Goal: Task Accomplishment & Management: Use online tool/utility

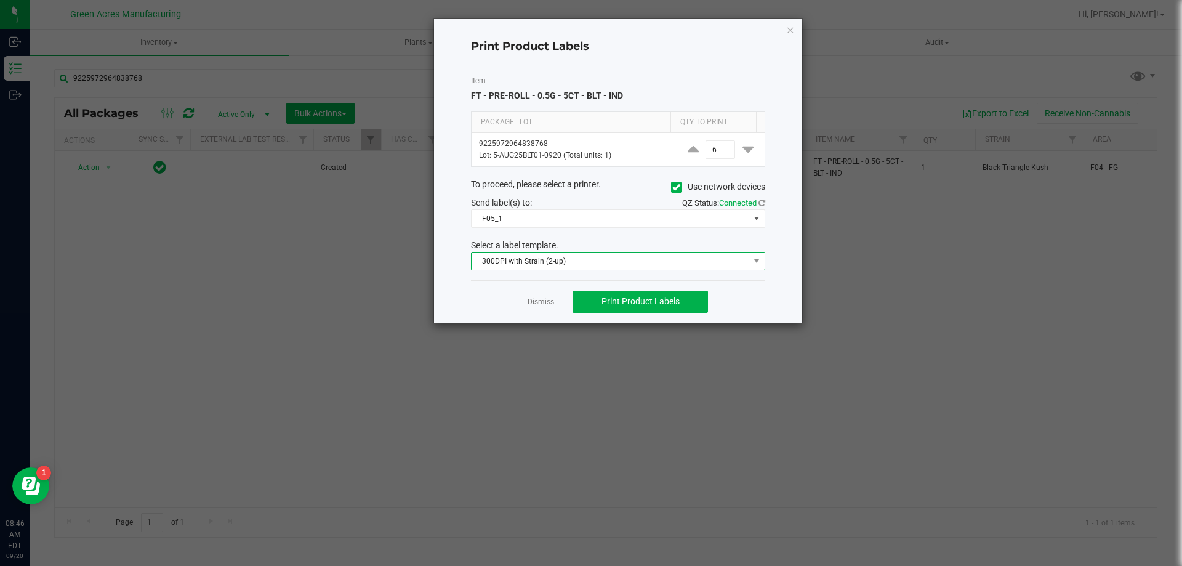
click at [690, 257] on span "300DPI with Strain (2-up)" at bounding box center [611, 260] width 278 height 17
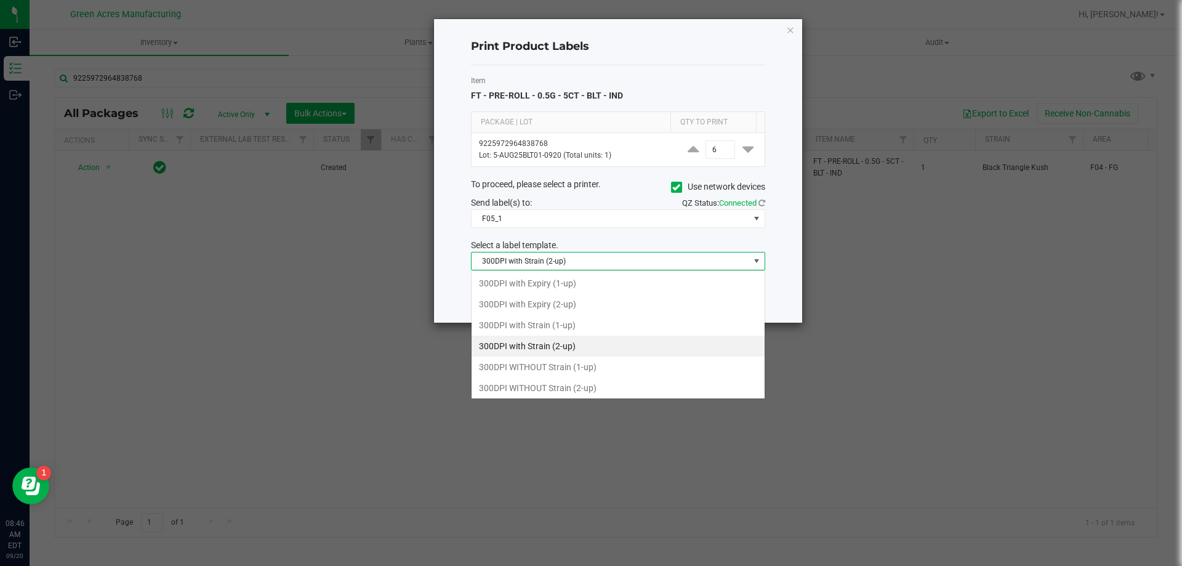
scroll to position [18, 294]
click at [690, 257] on span "300DPI with Strain (2-up)" at bounding box center [611, 260] width 278 height 17
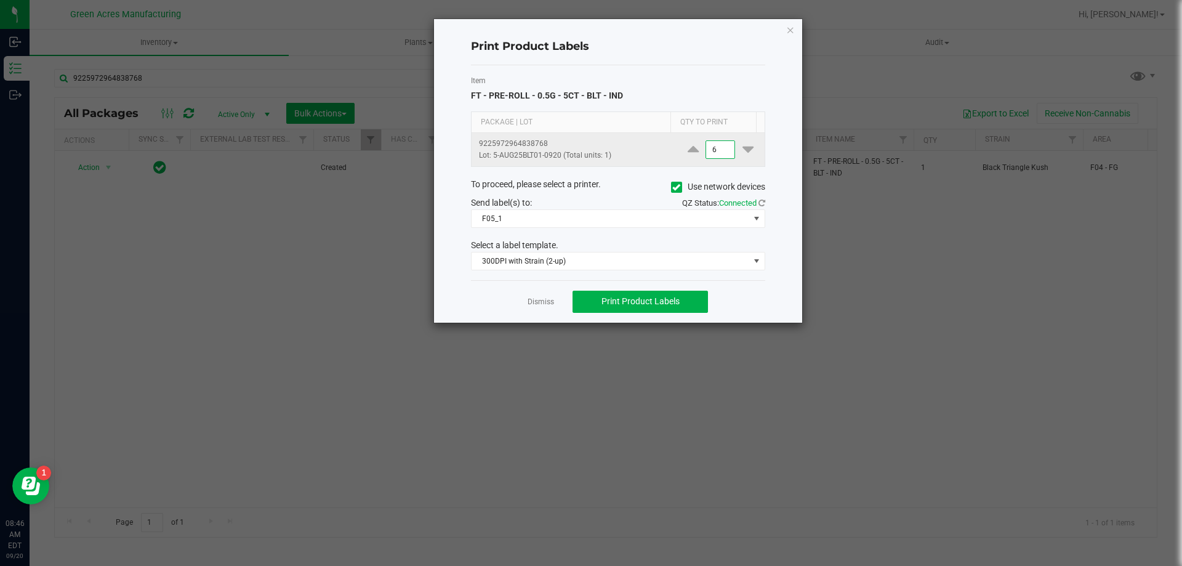
click at [721, 147] on input "6" at bounding box center [720, 149] width 28 height 17
type input "500"
click at [709, 307] on div "Dismiss Print Product Labels" at bounding box center [618, 301] width 294 height 42
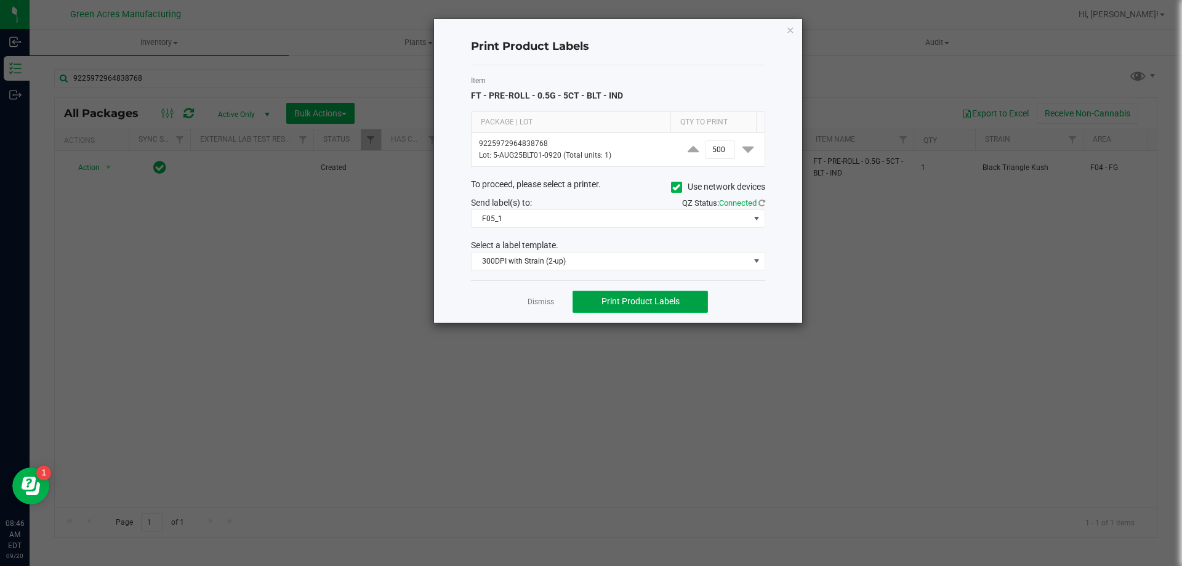
click at [664, 305] on span "Print Product Labels" at bounding box center [641, 301] width 78 height 10
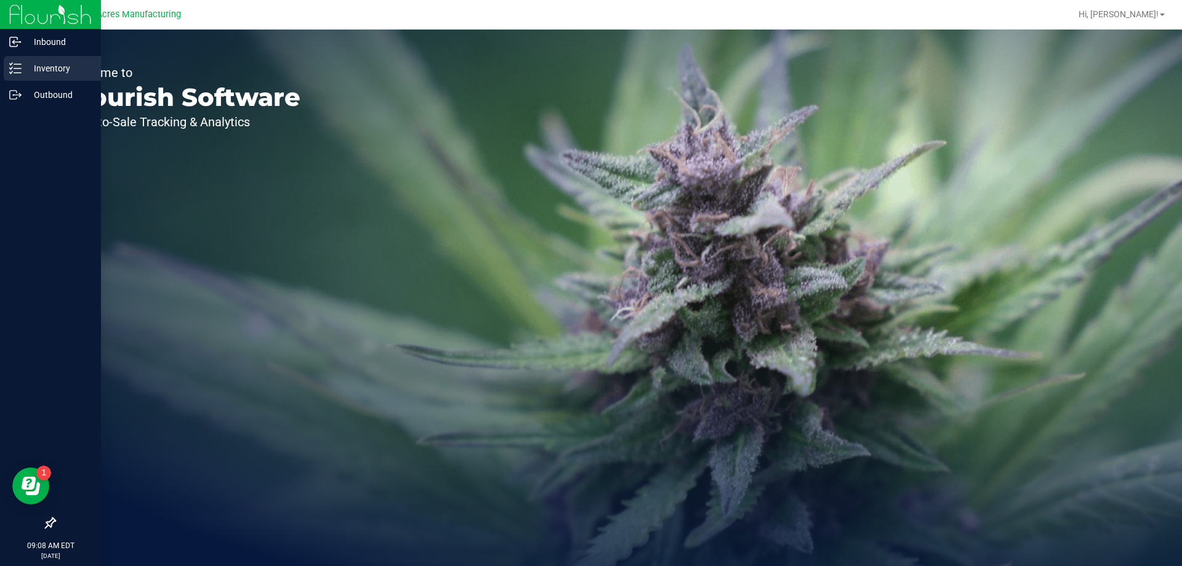
click at [29, 70] on p "Inventory" at bounding box center [59, 68] width 74 height 15
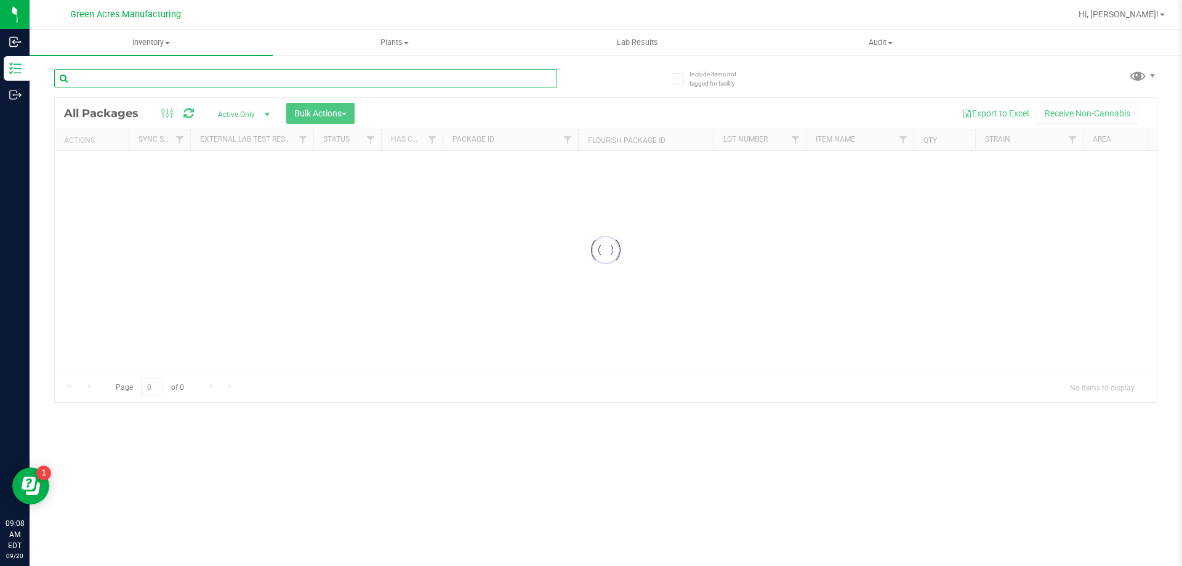
click at [154, 77] on input "text" at bounding box center [305, 78] width 503 height 18
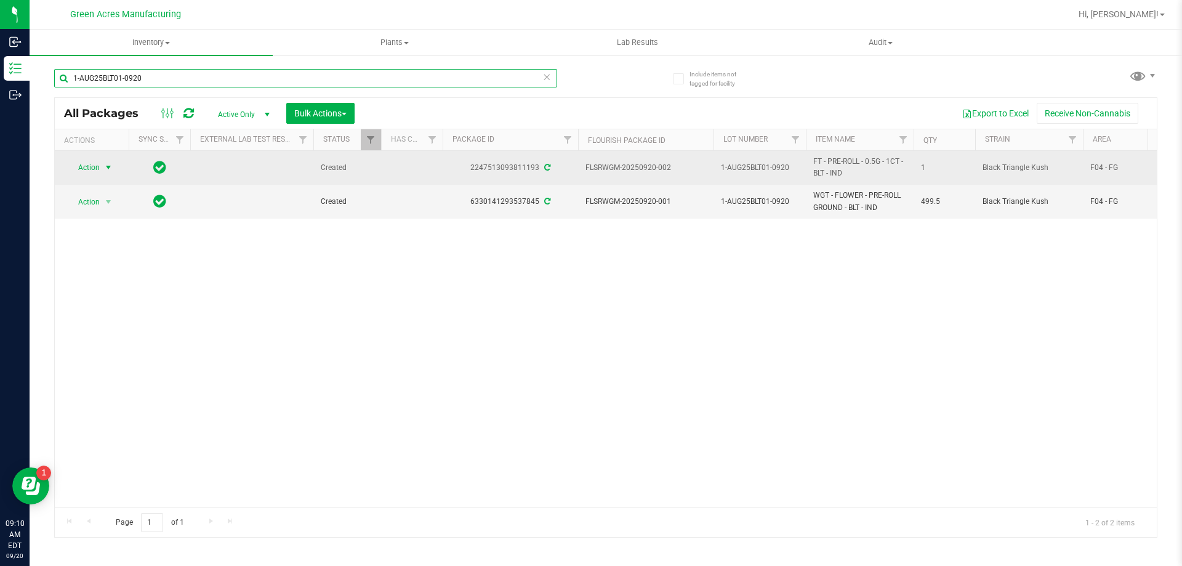
type input "1-AUG25BLT01-0920"
click at [112, 168] on span "select" at bounding box center [108, 168] width 10 height 10
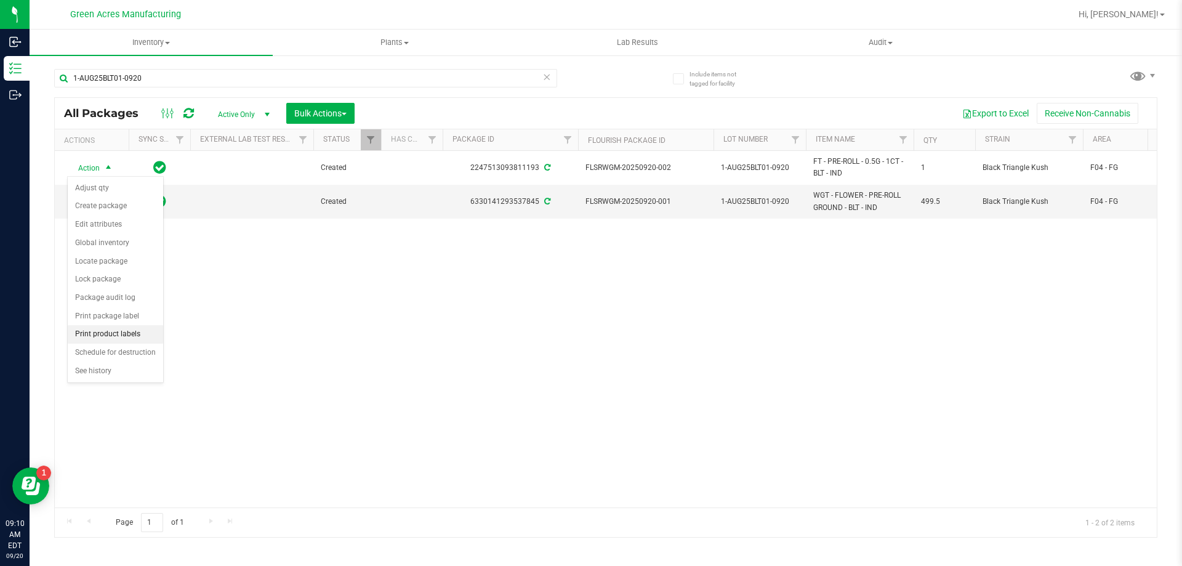
click at [119, 336] on li "Print product labels" at bounding box center [115, 334] width 95 height 18
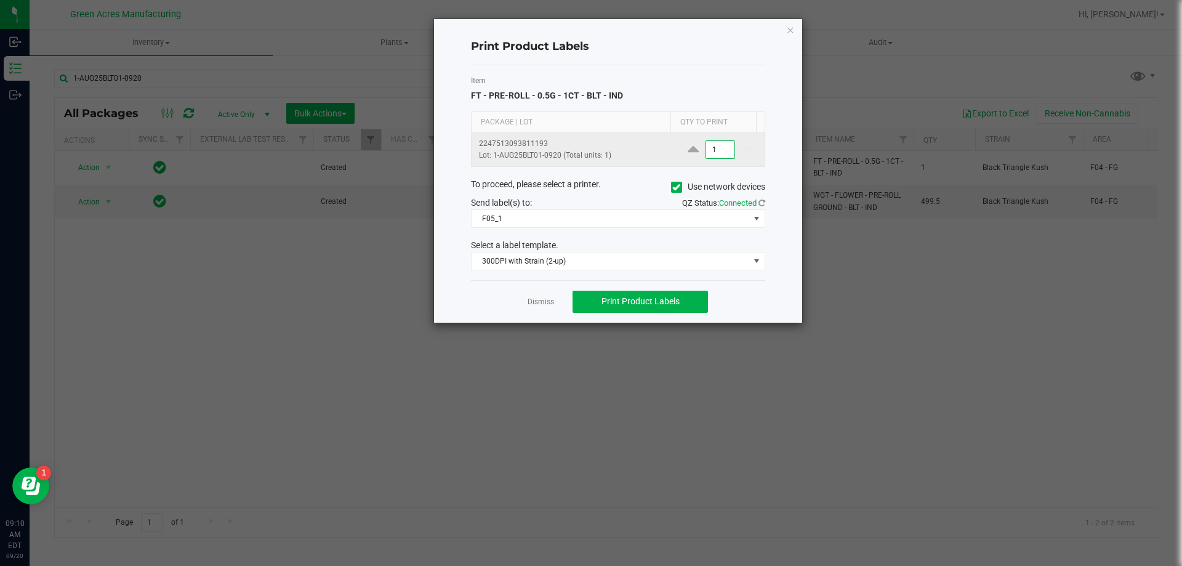
click at [717, 151] on input "1" at bounding box center [720, 149] width 28 height 17
type input "4"
click at [667, 306] on span "Print Product Labels" at bounding box center [641, 301] width 78 height 10
